Goal: Task Accomplishment & Management: Use online tool/utility

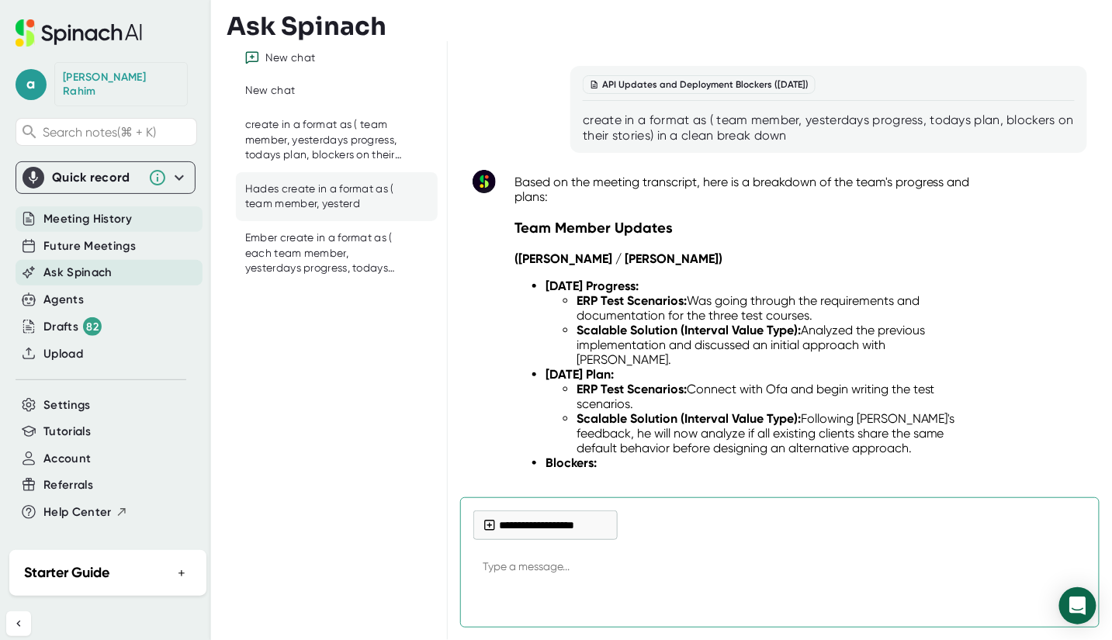
scroll to position [12619, 0]
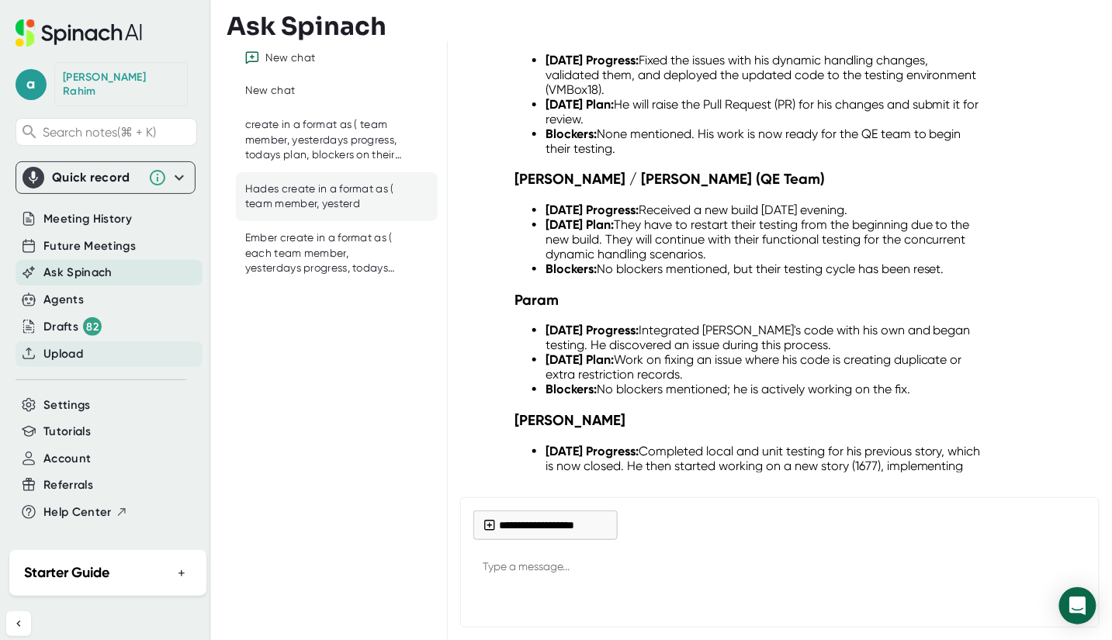
click at [76, 345] on span "Upload" at bounding box center [63, 354] width 40 height 18
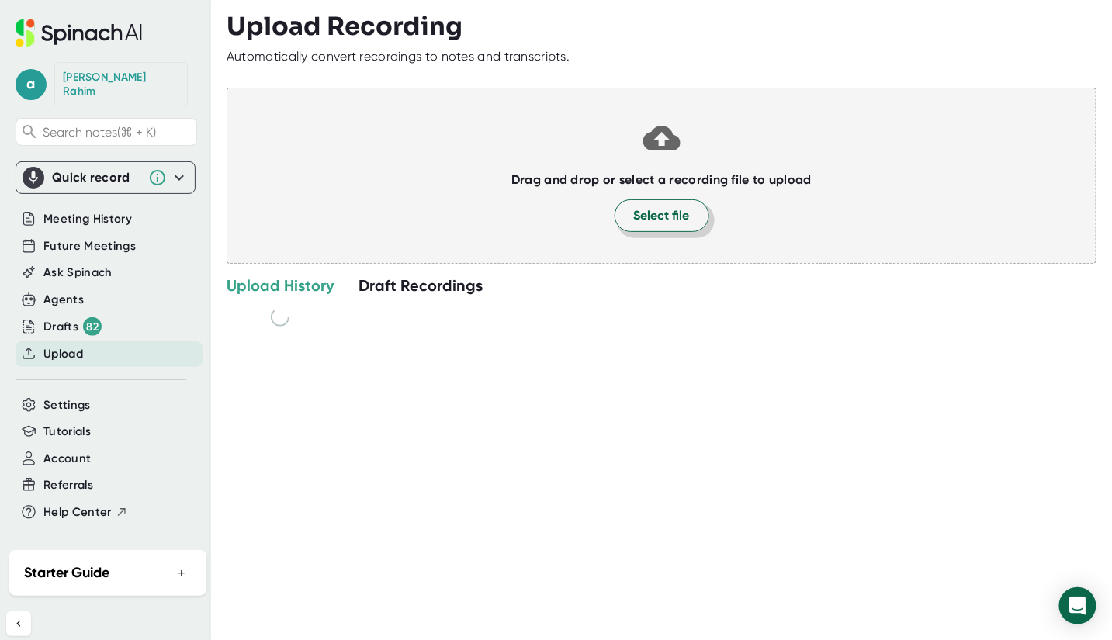
click at [646, 223] on span "Select file" at bounding box center [662, 215] width 56 height 19
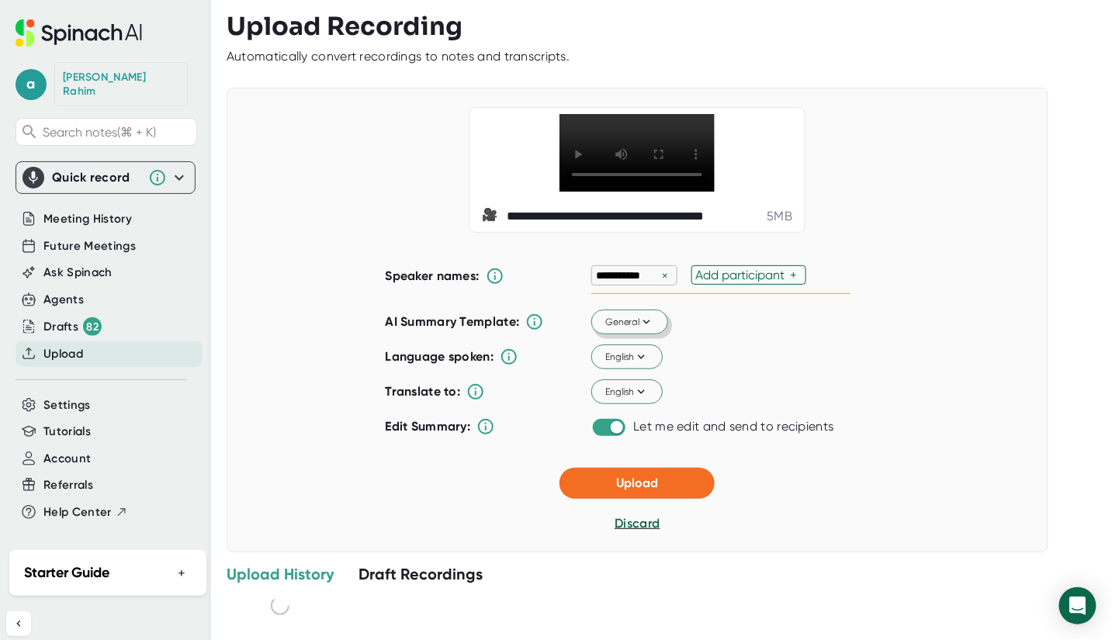
click at [632, 329] on span "General" at bounding box center [630, 322] width 48 height 14
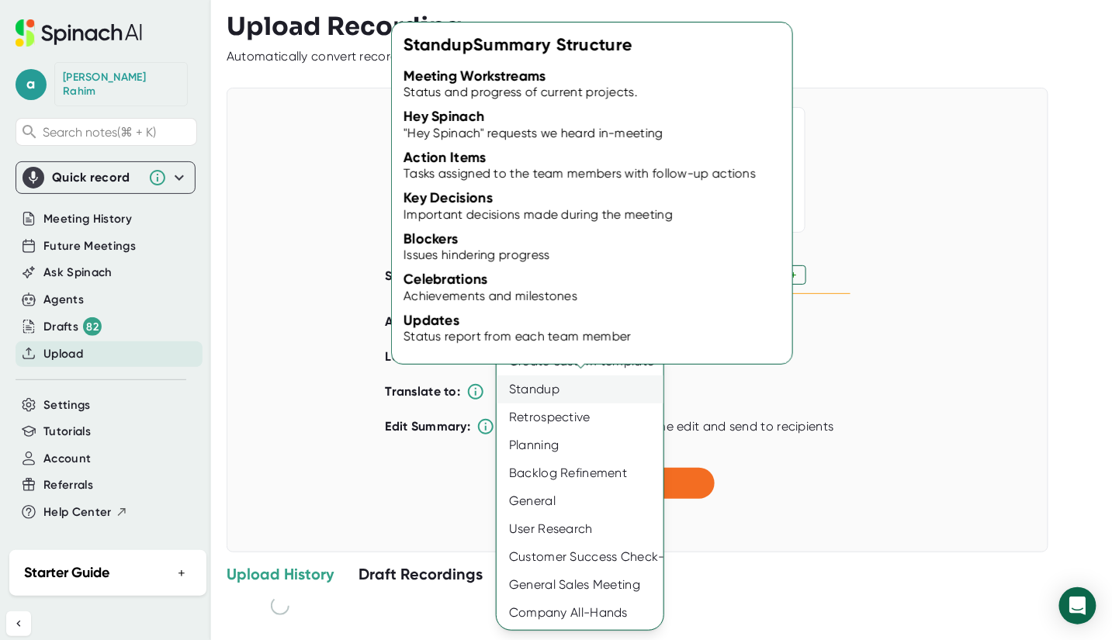
click at [540, 394] on div "Standup" at bounding box center [580, 390] width 167 height 28
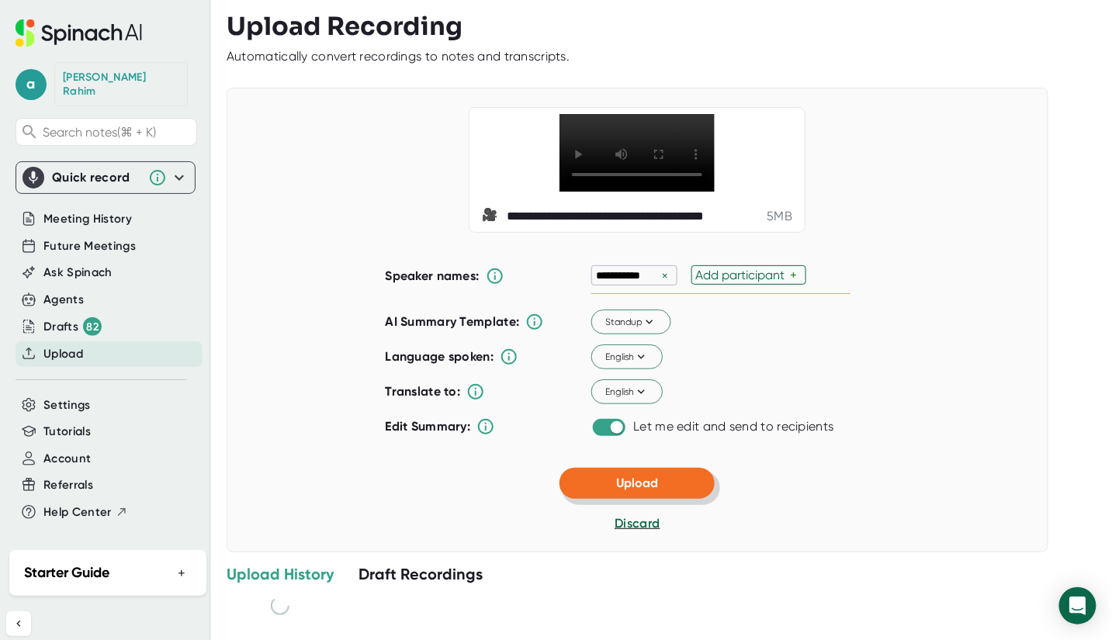
click at [652, 499] on button "Upload" at bounding box center [637, 483] width 155 height 31
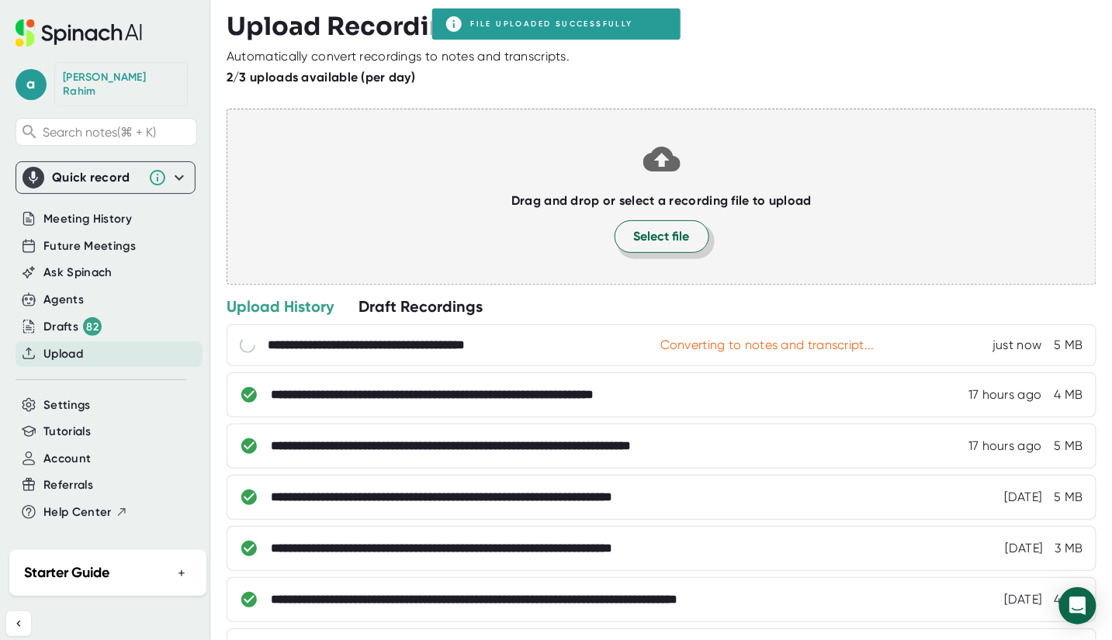
click at [640, 242] on span "Select file" at bounding box center [662, 236] width 56 height 19
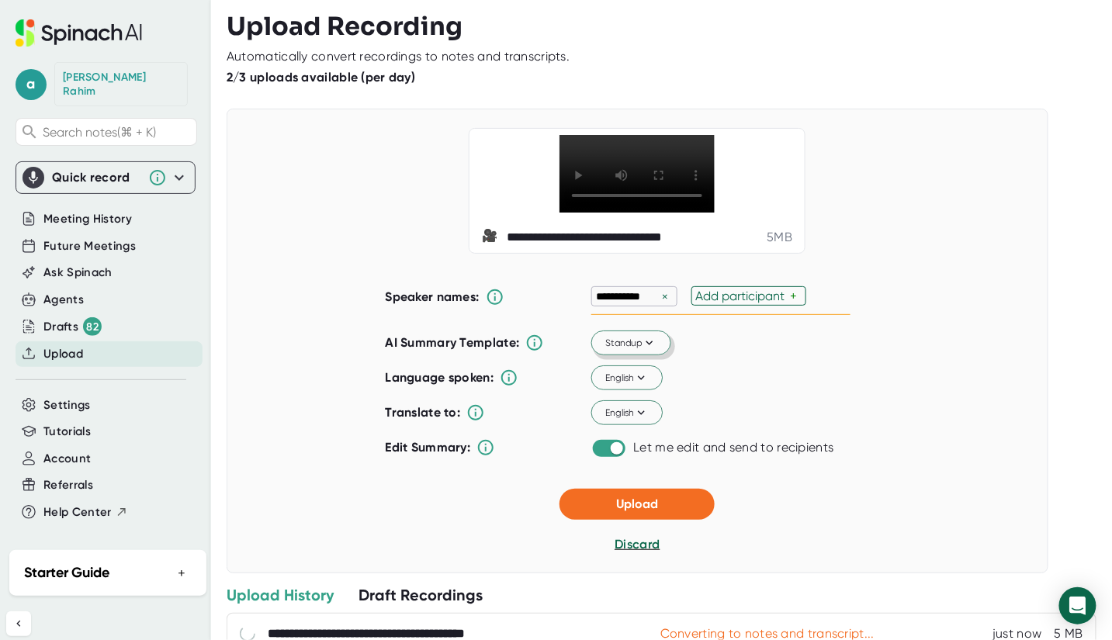
click at [619, 350] on span "Standup" at bounding box center [631, 343] width 50 height 14
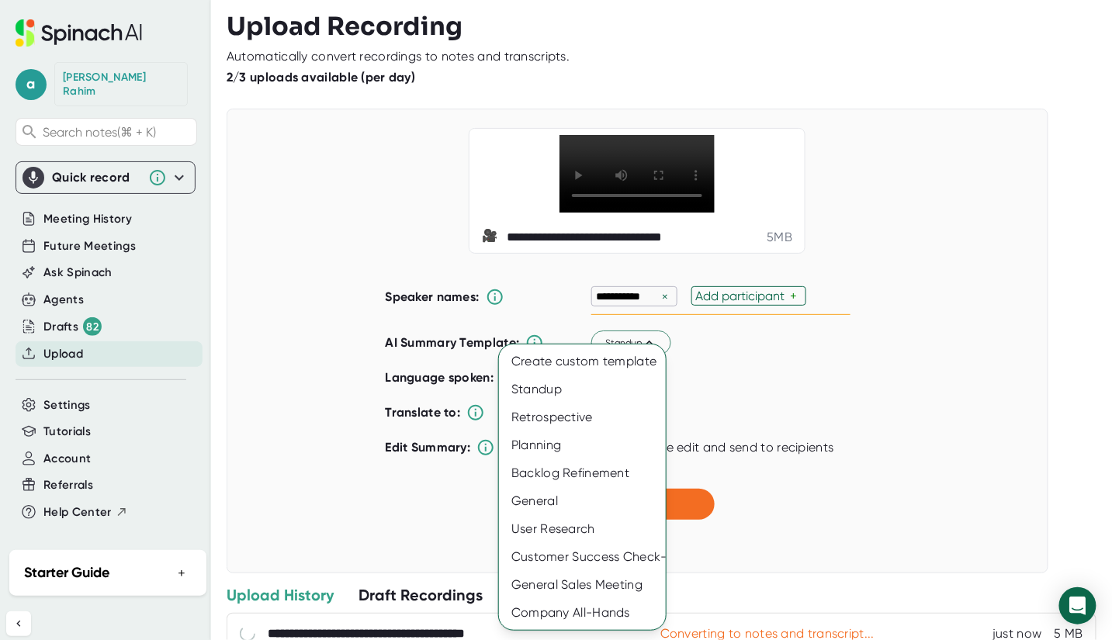
click at [742, 378] on div at bounding box center [556, 320] width 1112 height 640
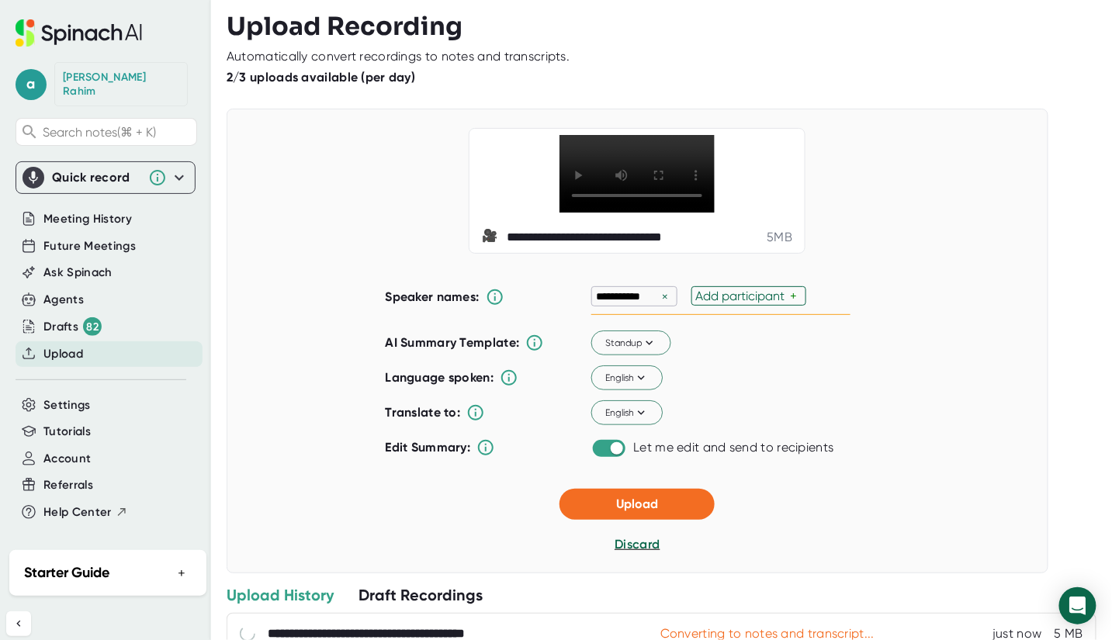
click at [660, 519] on div "**********" at bounding box center [638, 341] width 822 height 465
click at [663, 520] on button "Upload" at bounding box center [637, 504] width 155 height 31
